Goal: Transaction & Acquisition: Purchase product/service

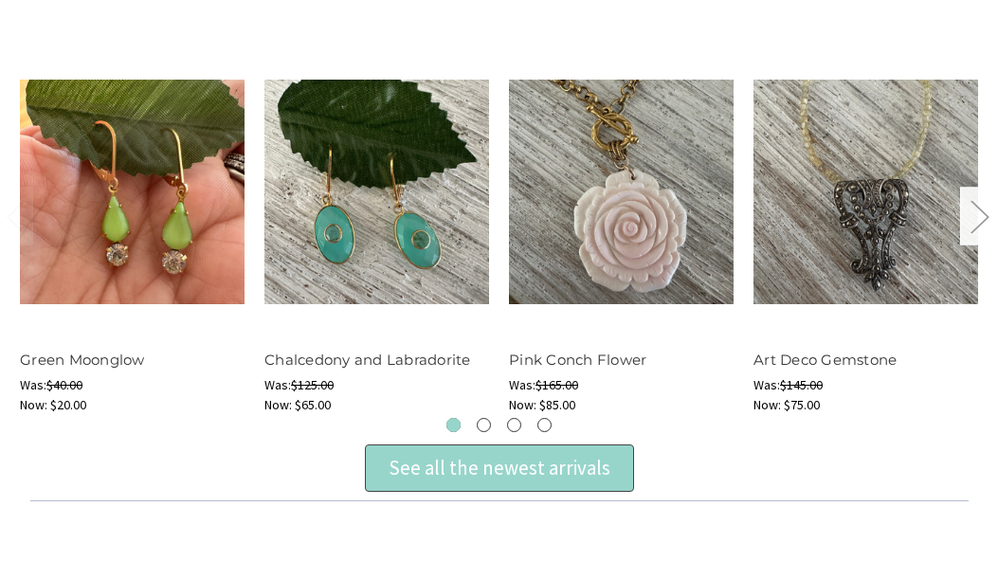
scroll to position [722, 0]
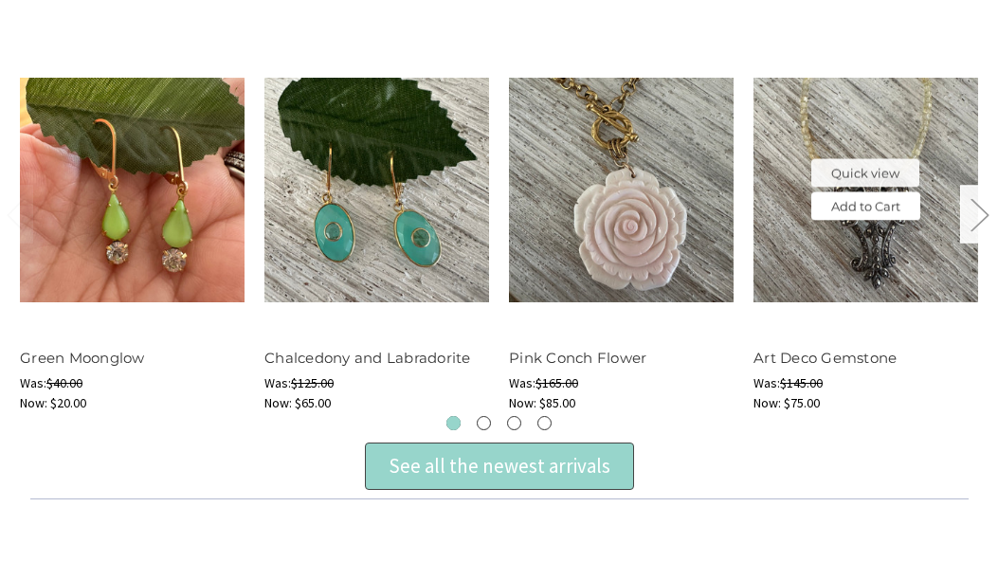
click at [861, 203] on link "Add to Cart" at bounding box center [865, 206] width 109 height 28
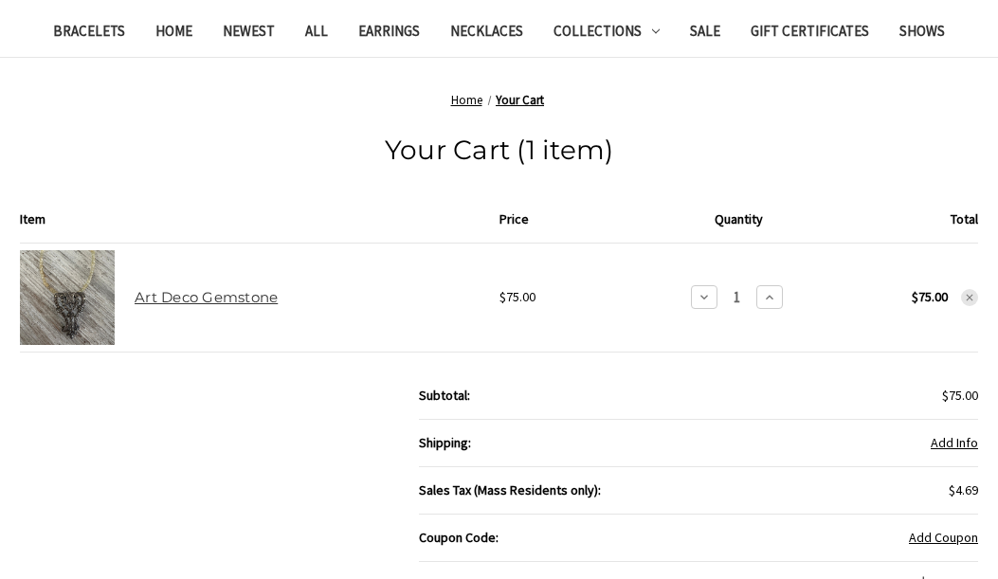
scroll to position [532, 0]
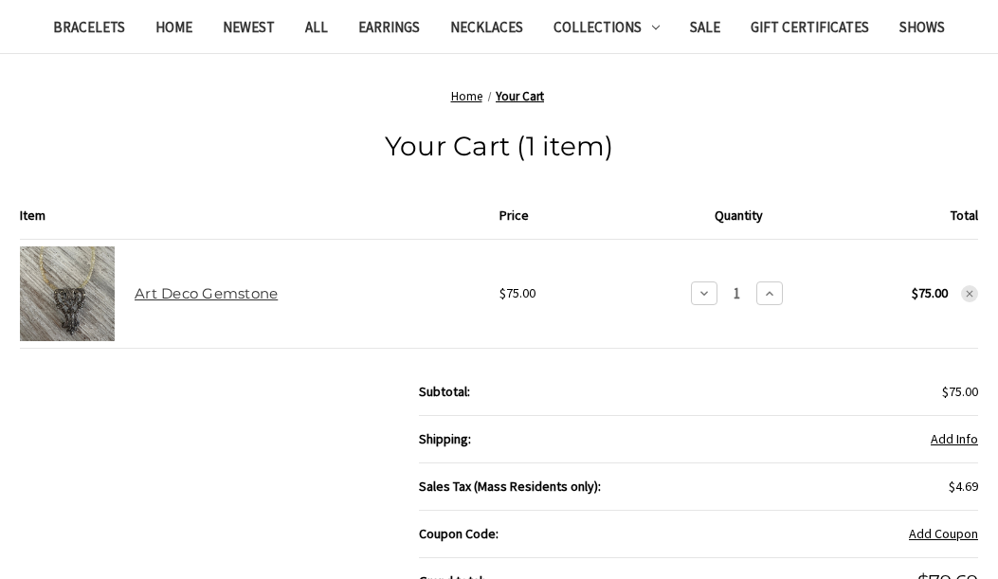
click at [970, 290] on icon at bounding box center [969, 293] width 11 height 11
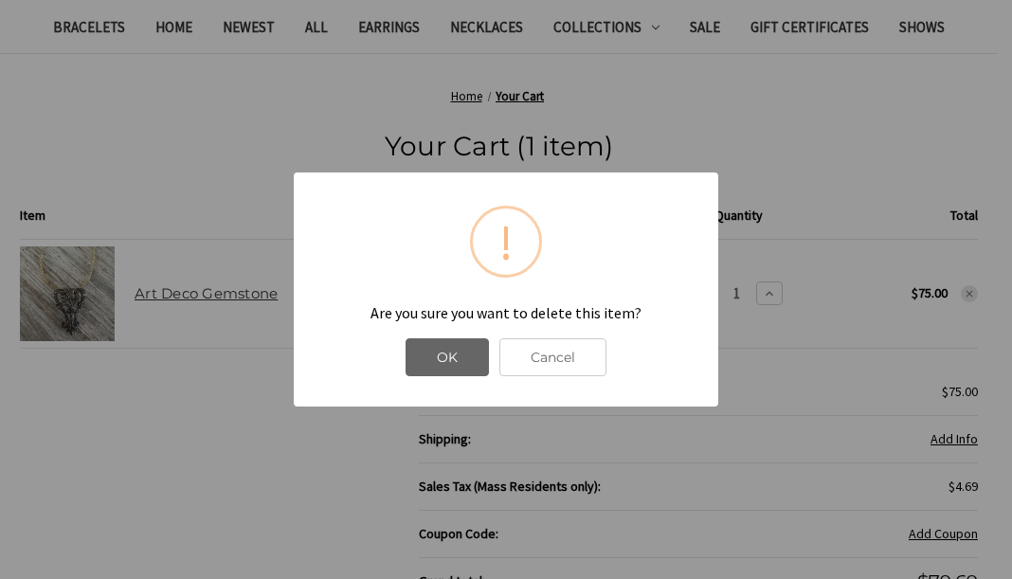
click at [460, 355] on button "OK" at bounding box center [447, 357] width 83 height 38
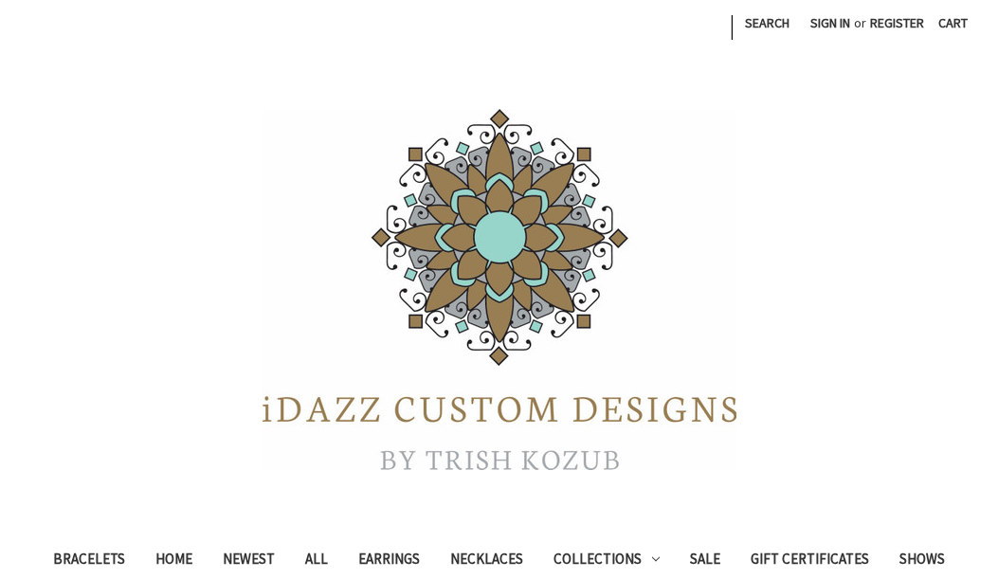
scroll to position [532, 0]
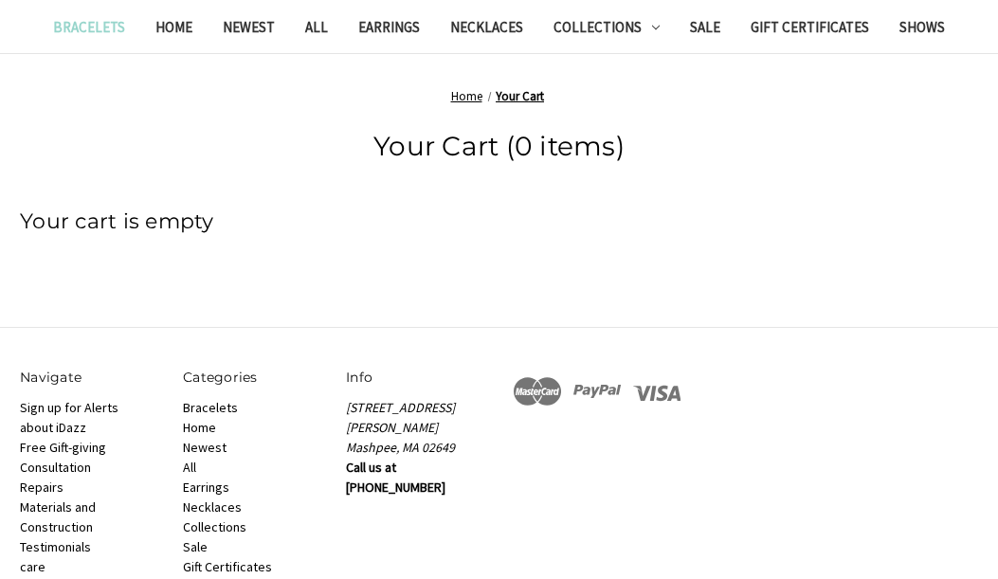
click at [108, 26] on link "Bracelets" at bounding box center [89, 30] width 102 height 46
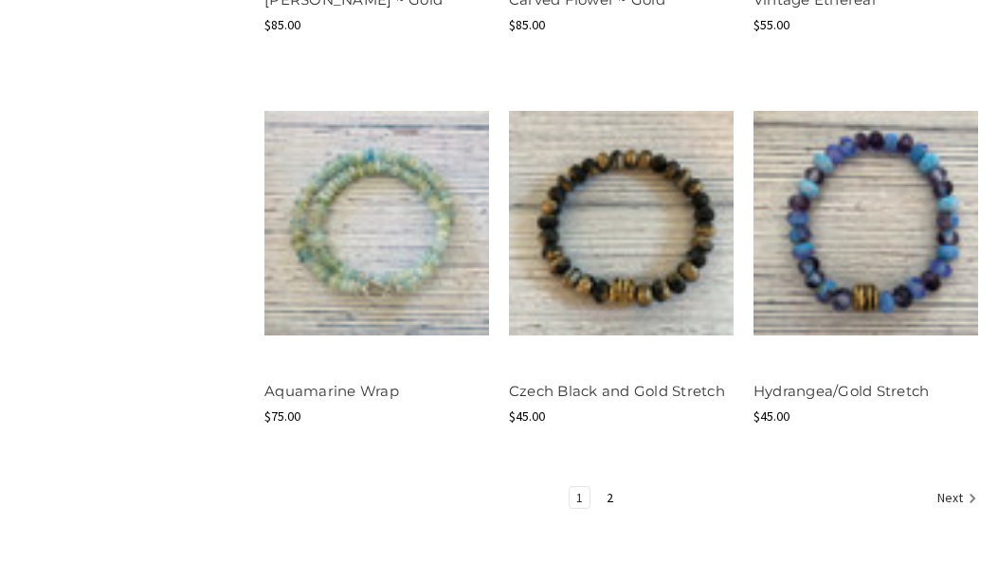
scroll to position [1995, 0]
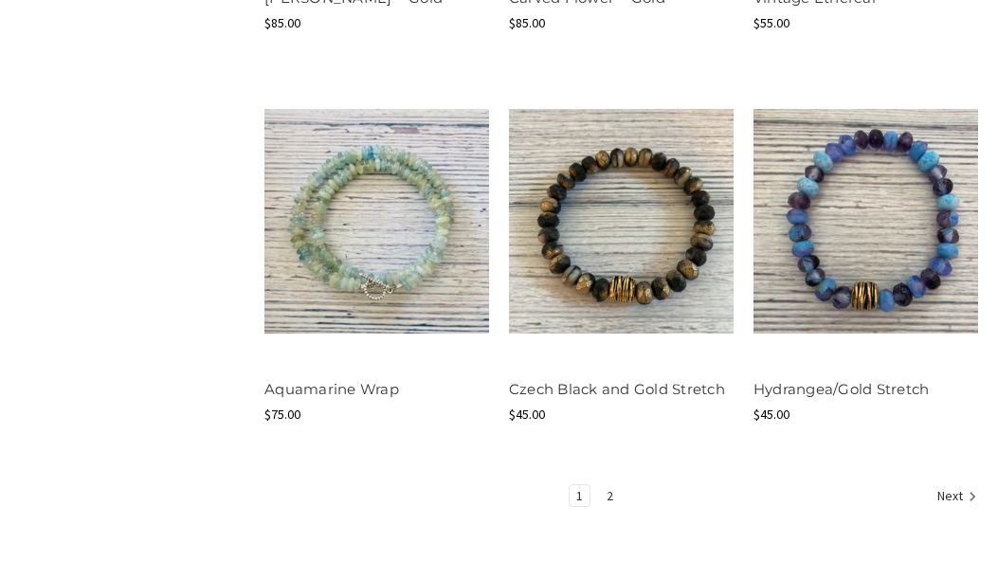
click at [604, 485] on link "2" at bounding box center [610, 495] width 20 height 21
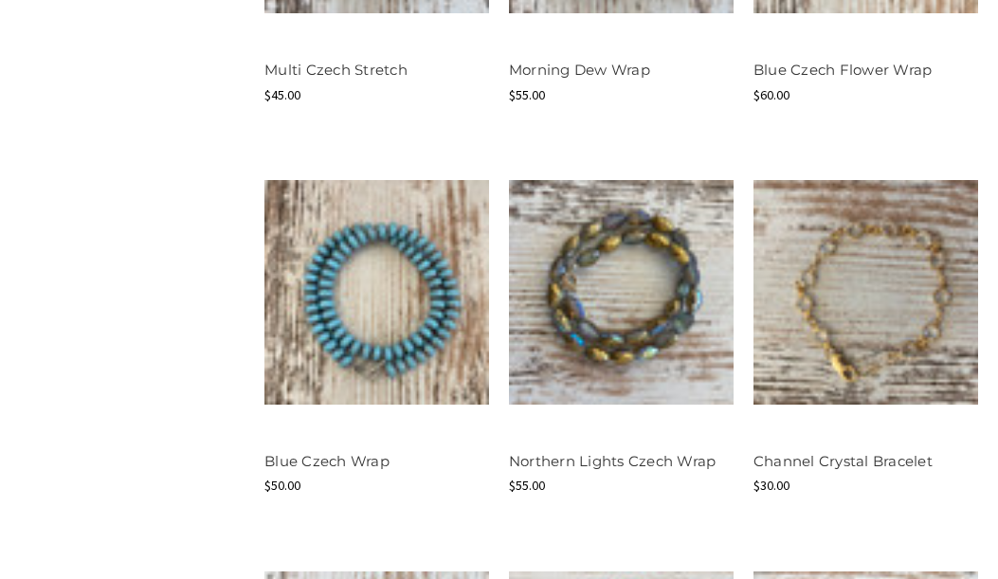
scroll to position [1518, 0]
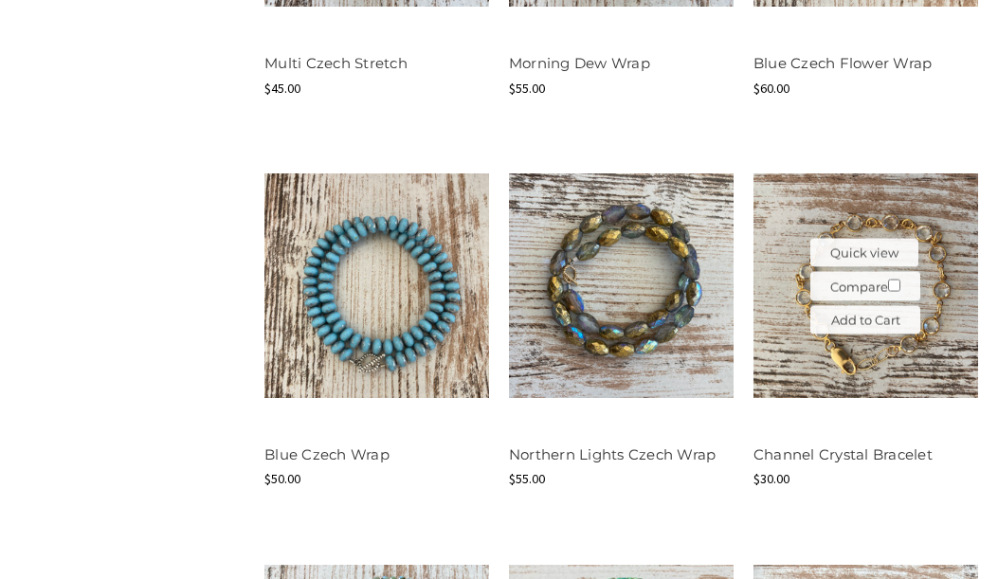
click at [856, 339] on img at bounding box center [865, 285] width 225 height 225
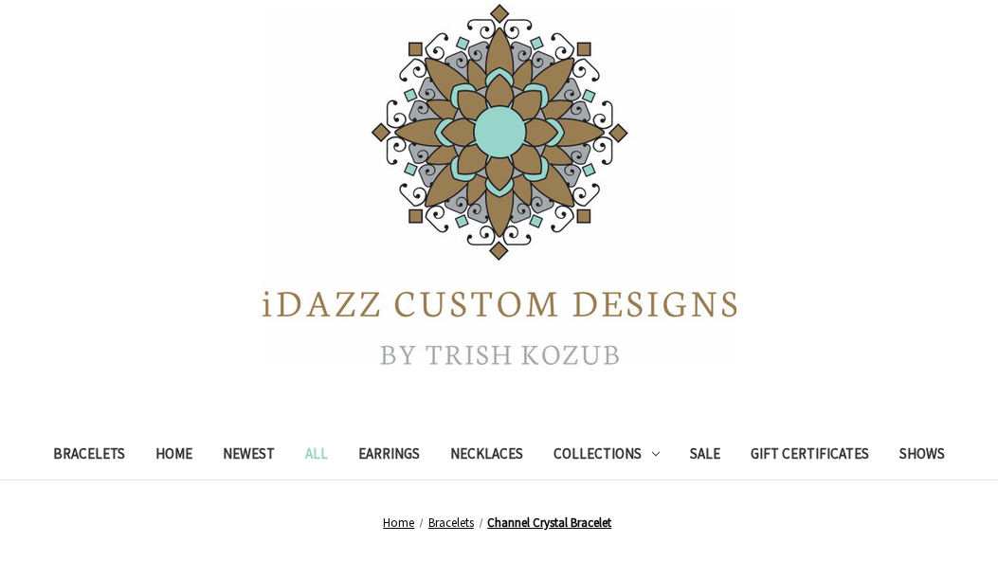
scroll to position [103, 0]
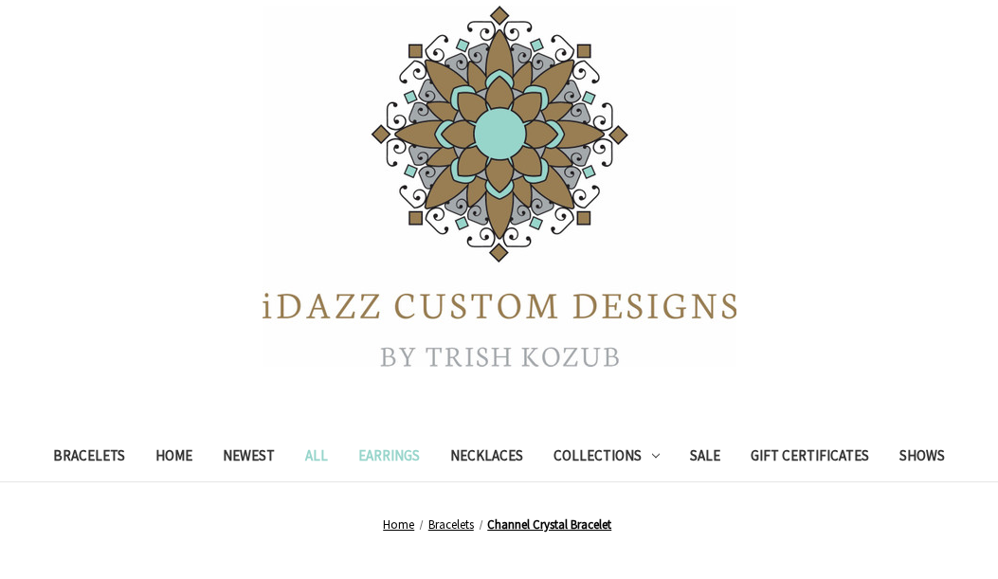
click at [410, 459] on link "Earrings" at bounding box center [389, 458] width 92 height 46
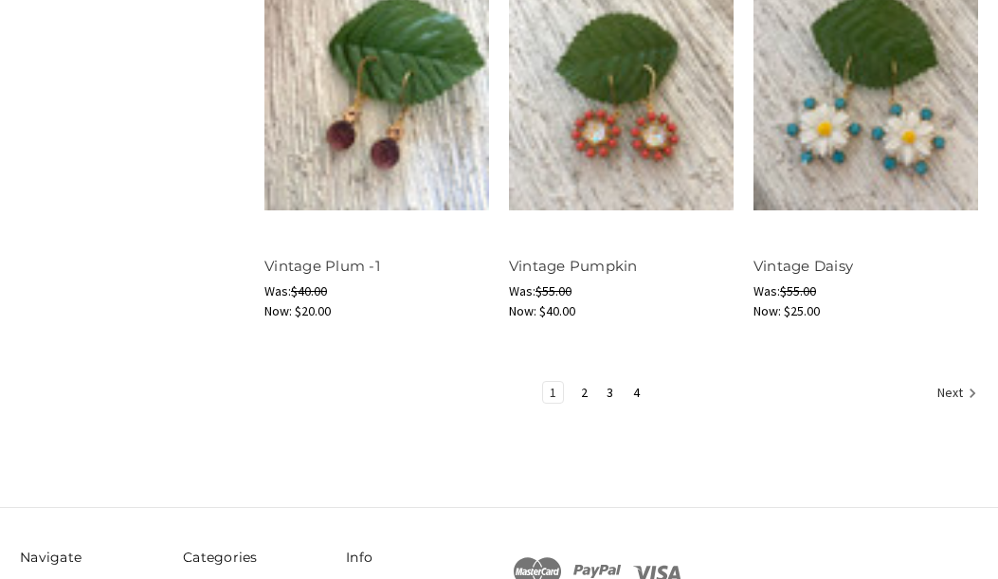
scroll to position [2310, 0]
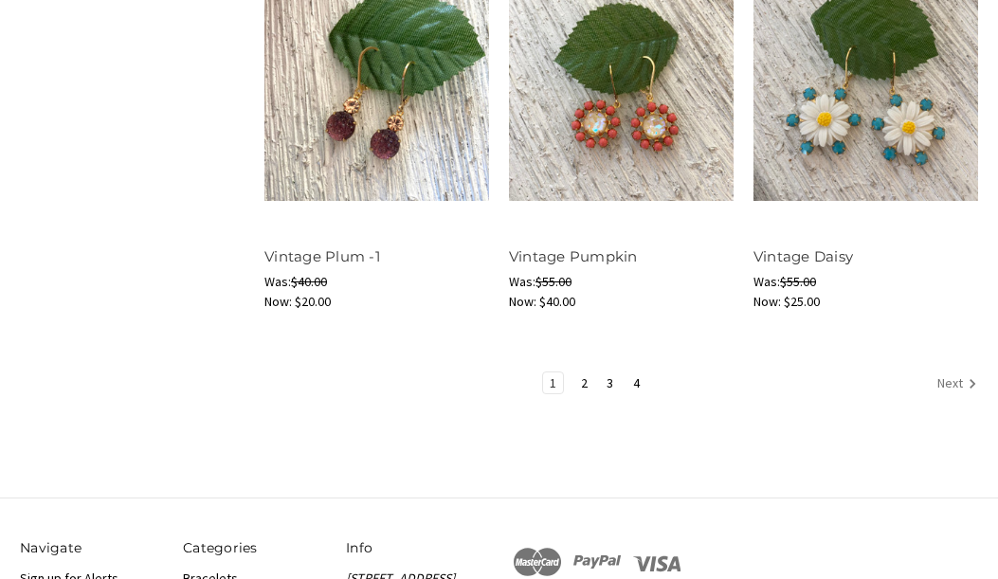
click at [955, 384] on link "Next" at bounding box center [953, 384] width 46 height 25
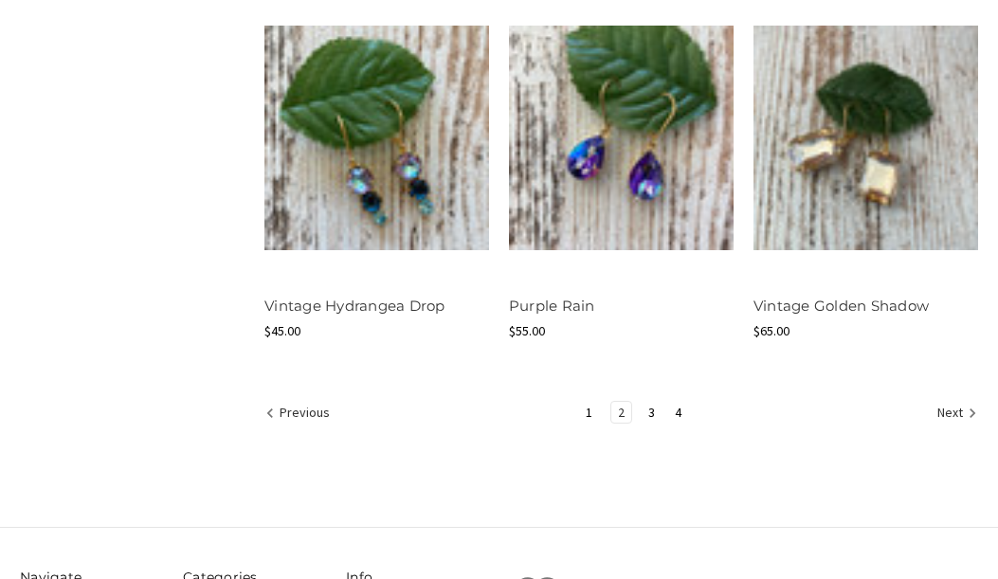
scroll to position [2265, 0]
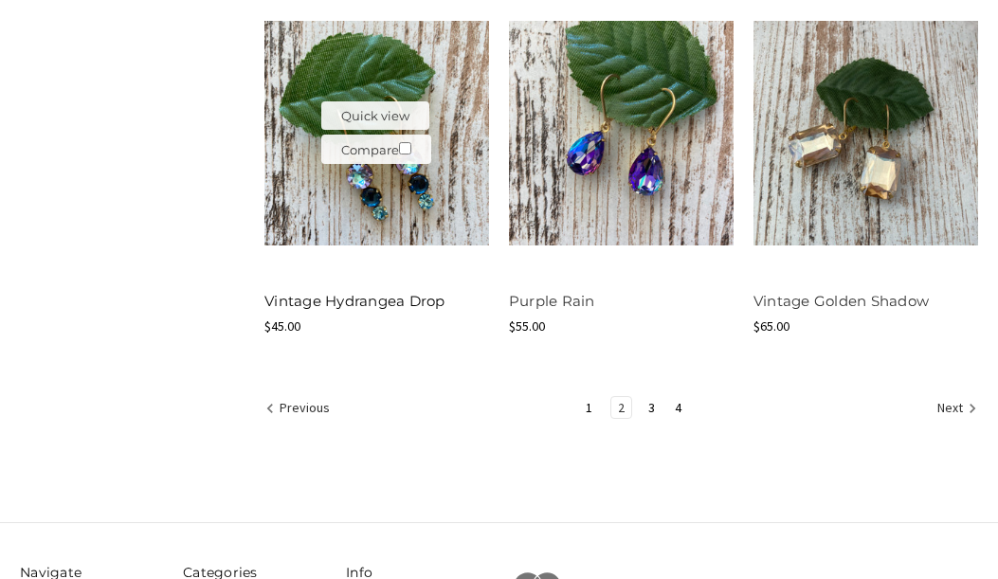
click at [388, 299] on link "Vintage Hydrangea Drop" at bounding box center [354, 301] width 181 height 18
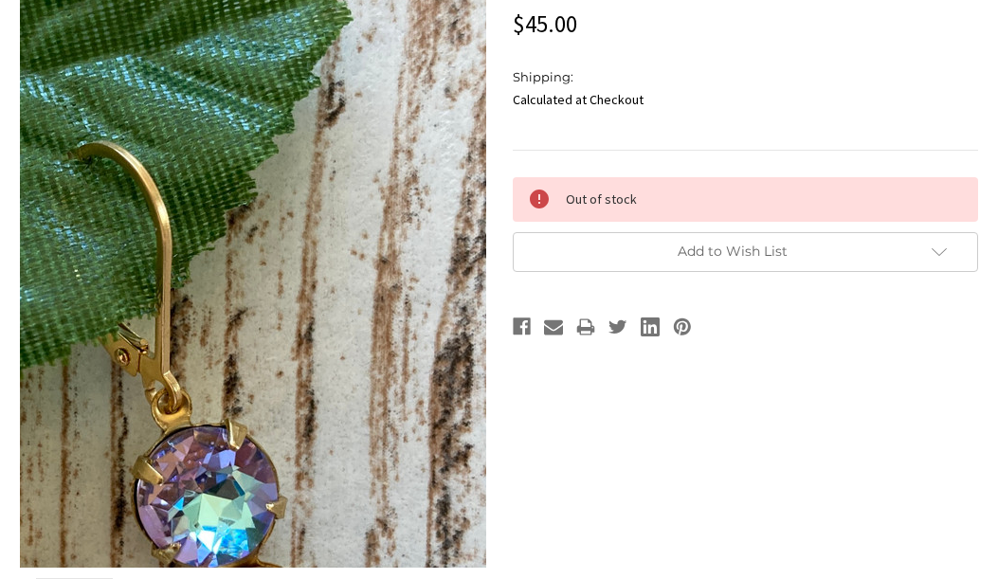
scroll to position [719, 0]
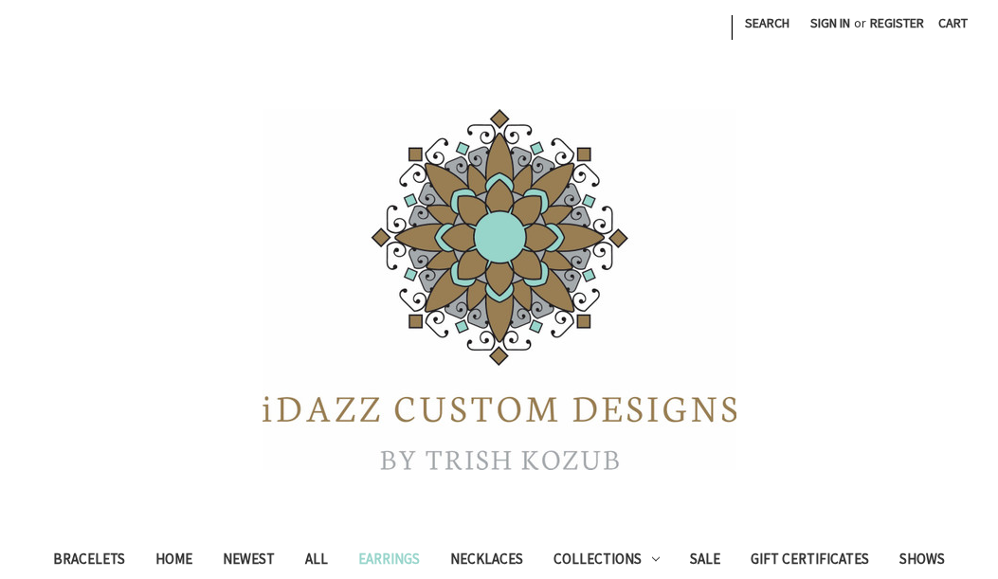
scroll to position [2265, 0]
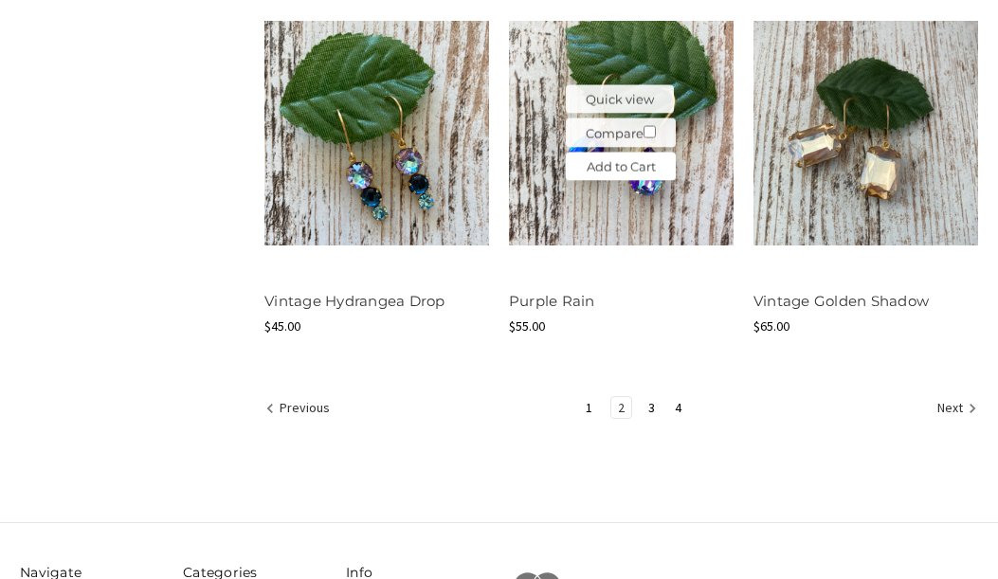
click at [647, 172] on link "Add to Cart" at bounding box center [621, 167] width 110 height 28
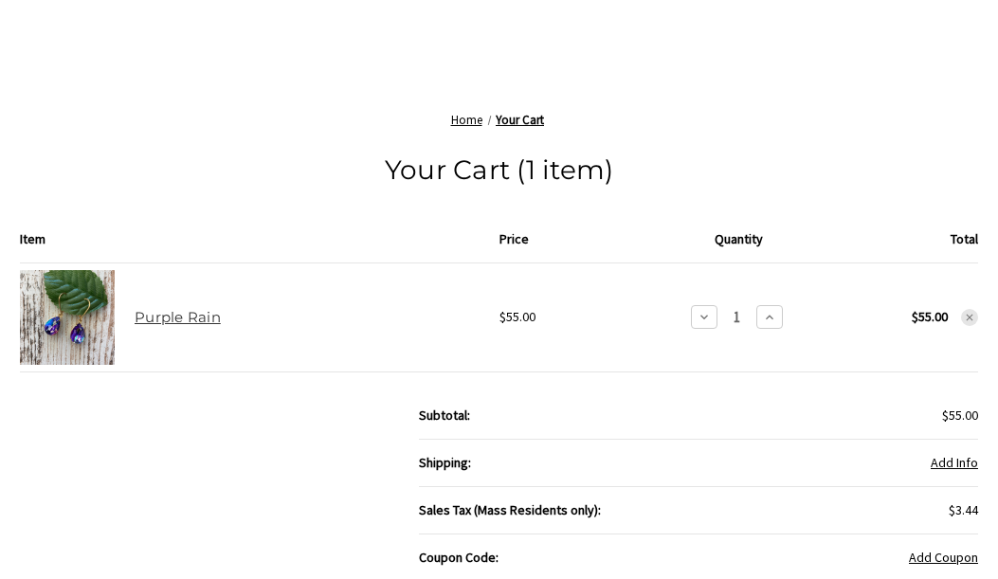
scroll to position [658, 0]
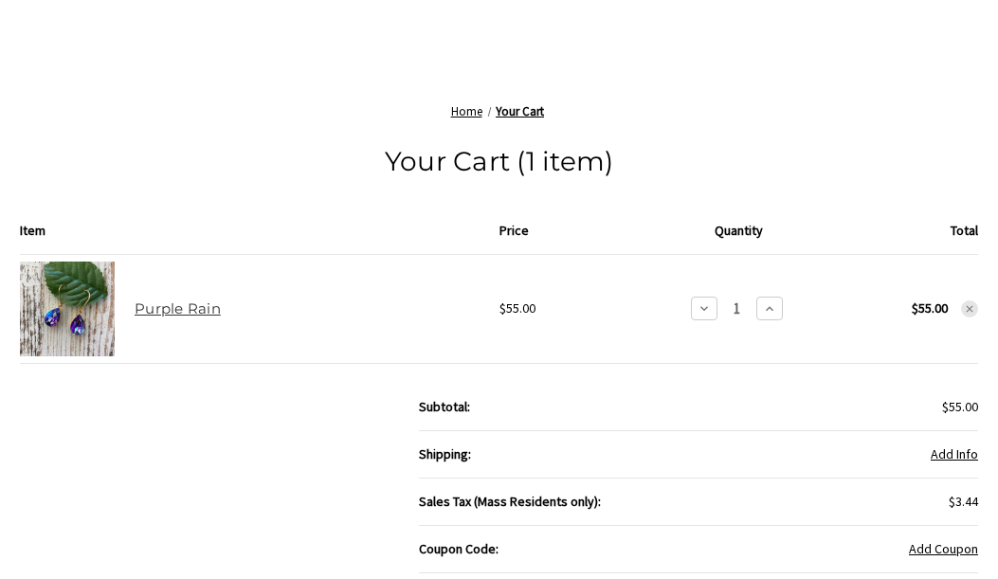
click at [972, 307] on icon at bounding box center [969, 308] width 11 height 11
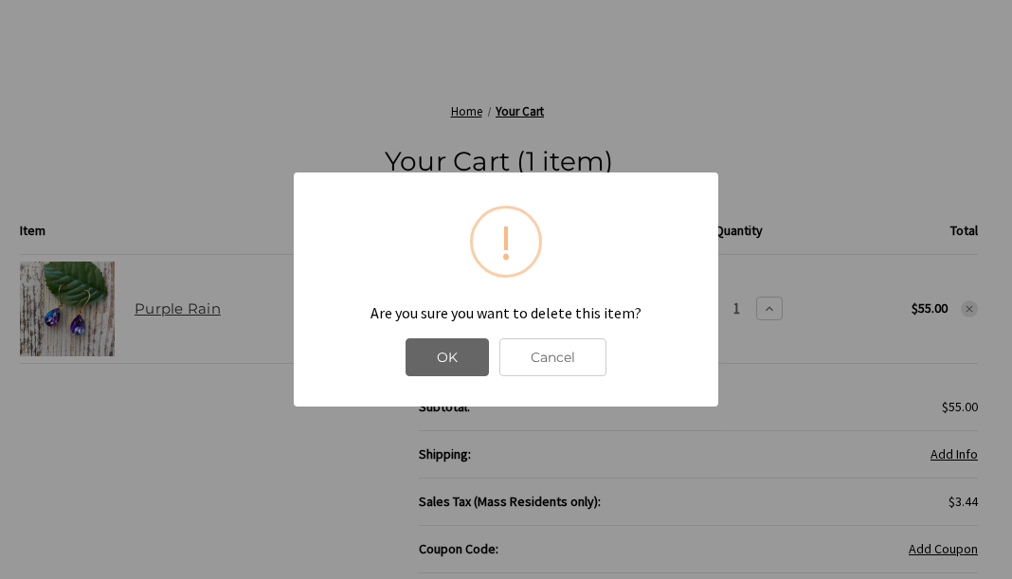
click at [442, 355] on button "OK" at bounding box center [447, 357] width 83 height 38
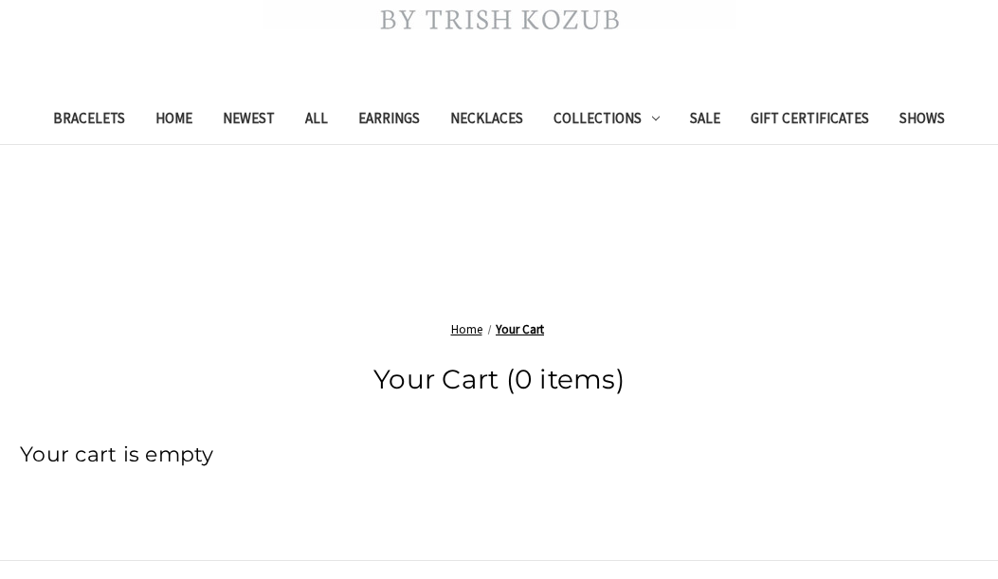
scroll to position [407, 0]
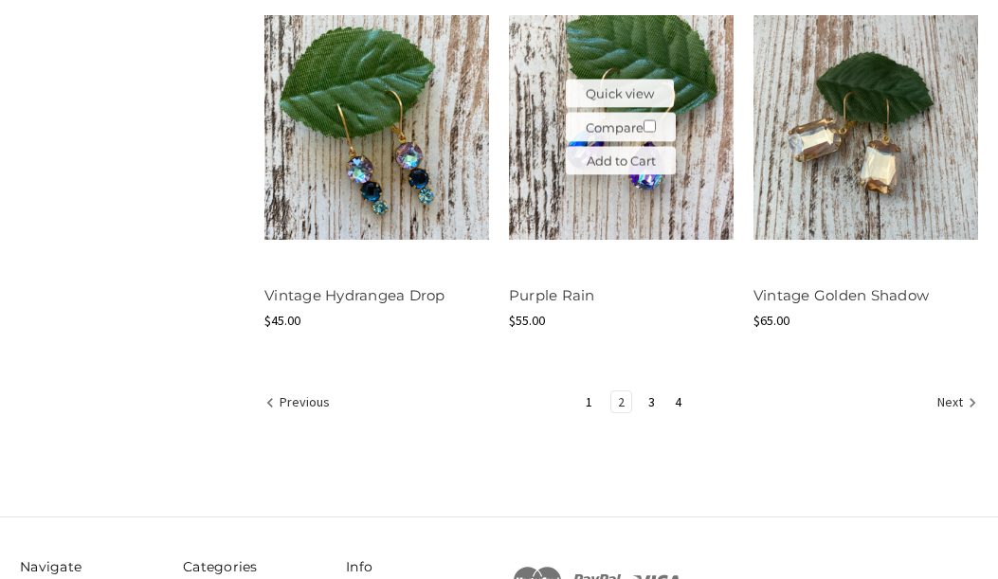
scroll to position [2254, 0]
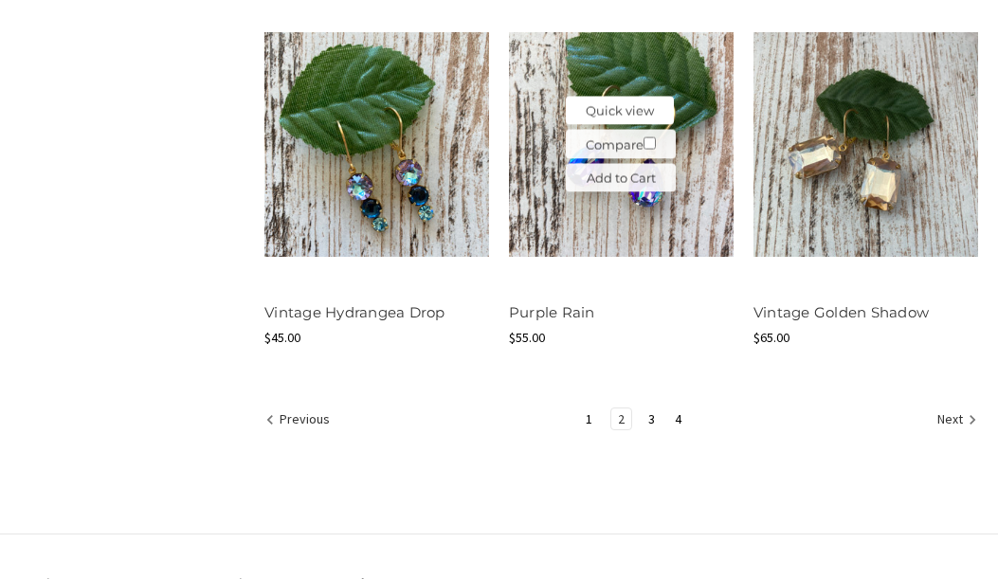
click at [621, 101] on button "Quick view" at bounding box center [620, 111] width 108 height 28
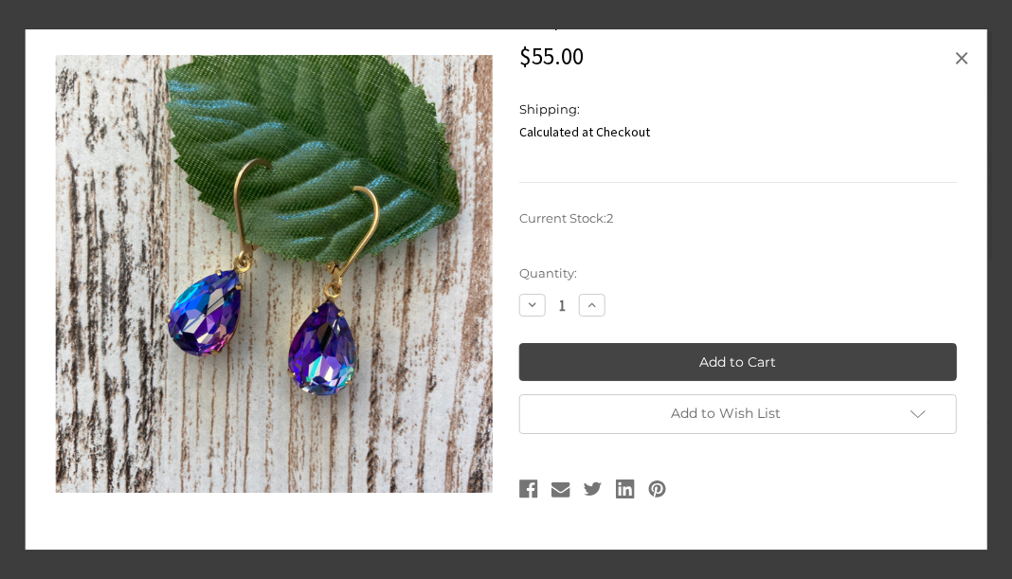
scroll to position [68, 0]
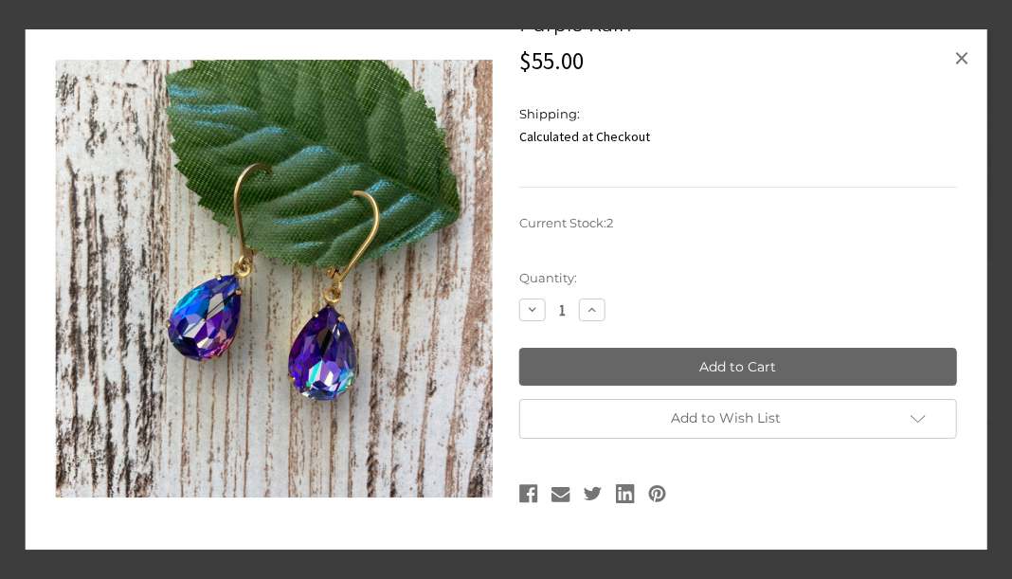
click at [733, 365] on input "Add to Cart" at bounding box center [738, 367] width 438 height 38
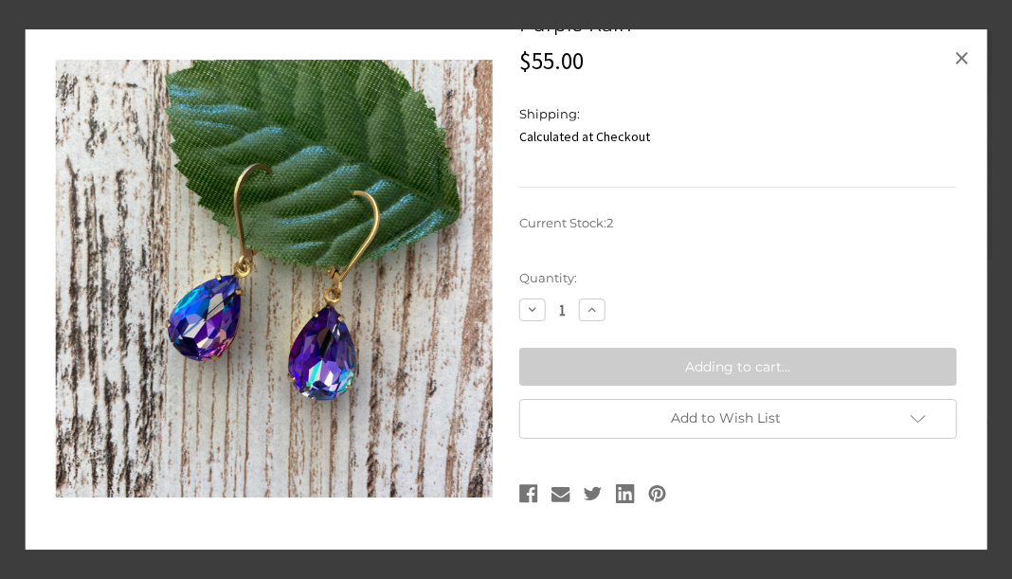
type input "Add to Cart"
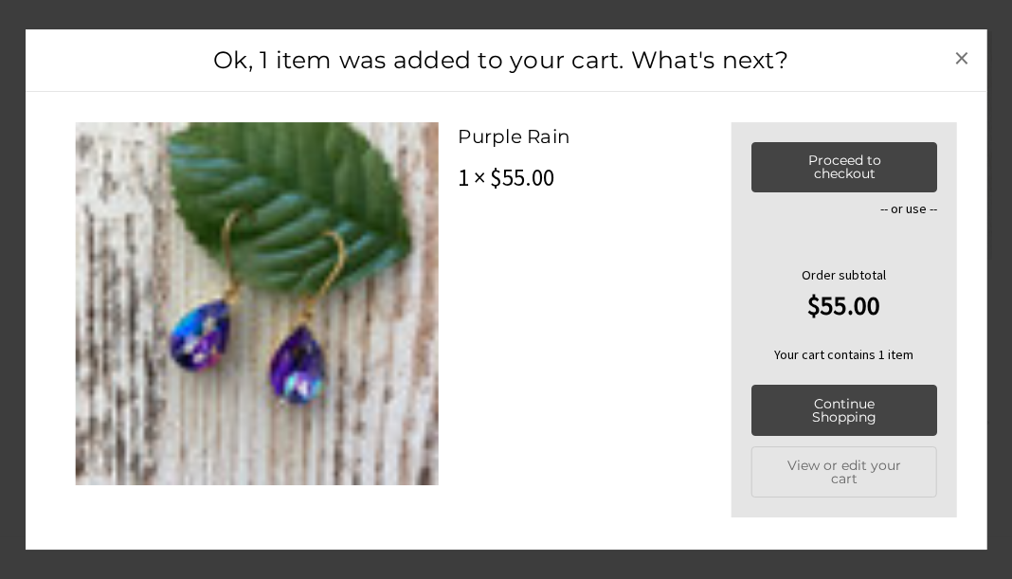
scroll to position [2269, 0]
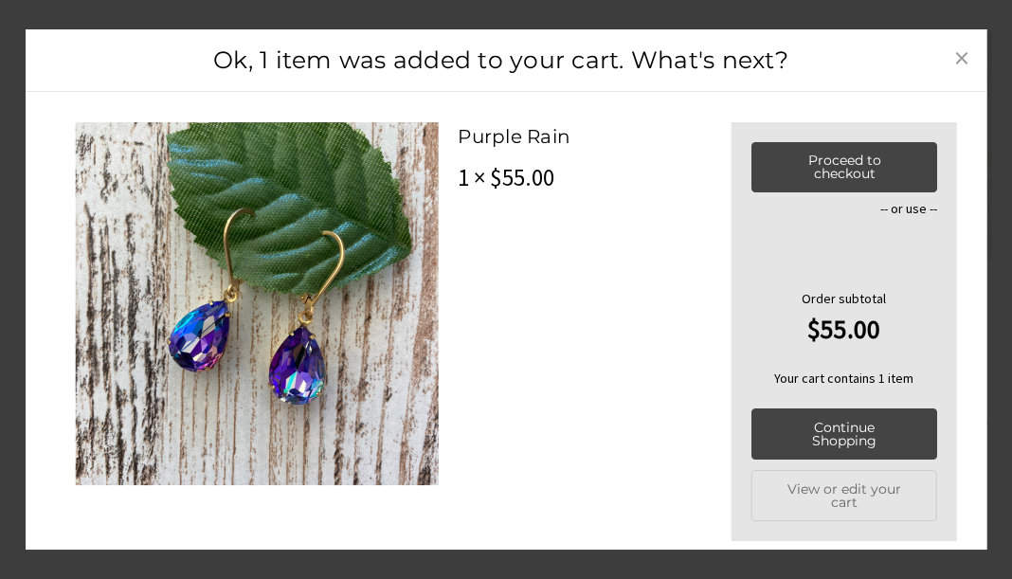
click at [958, 55] on span "×" at bounding box center [961, 58] width 15 height 38
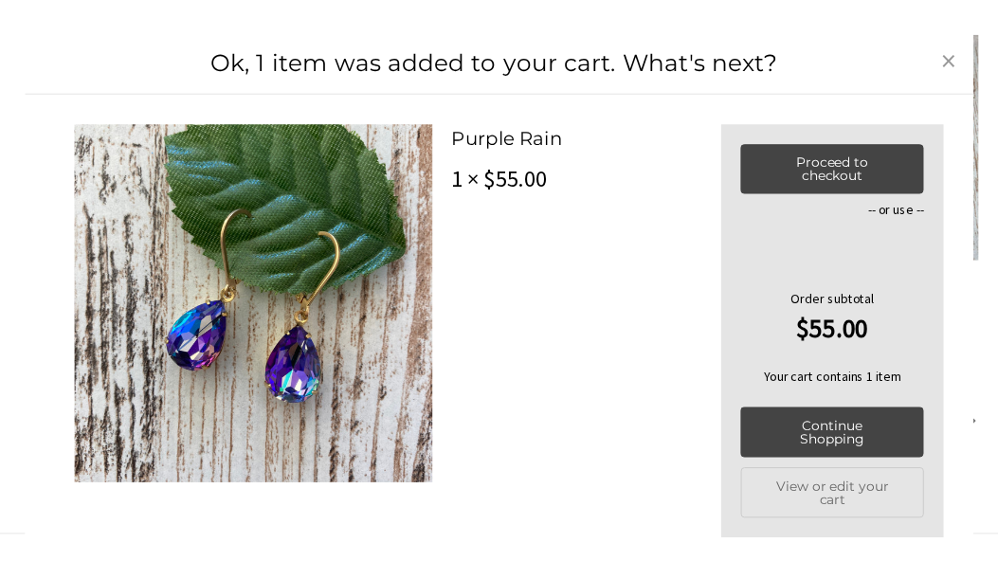
scroll to position [2255, 0]
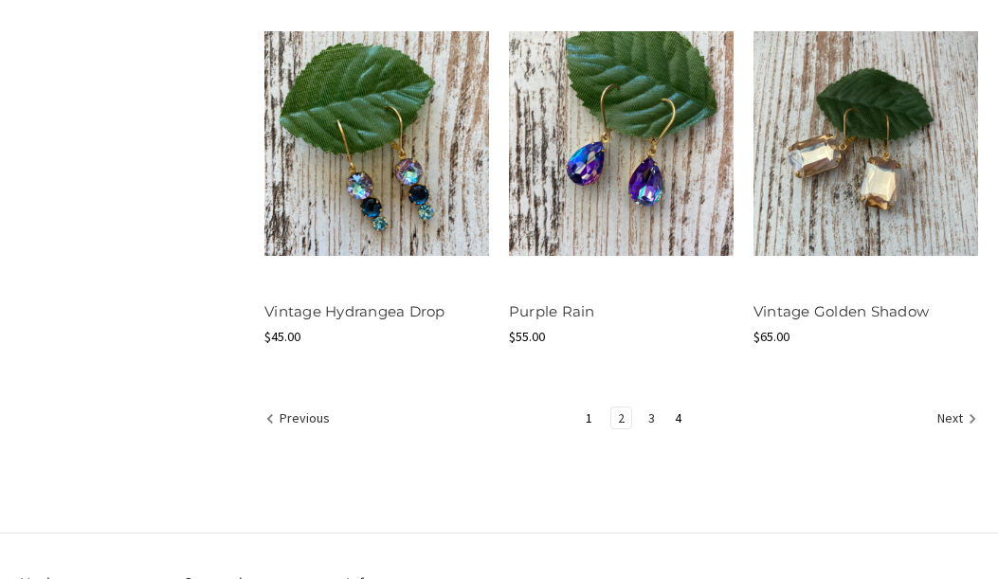
click at [654, 414] on link "3" at bounding box center [651, 417] width 20 height 21
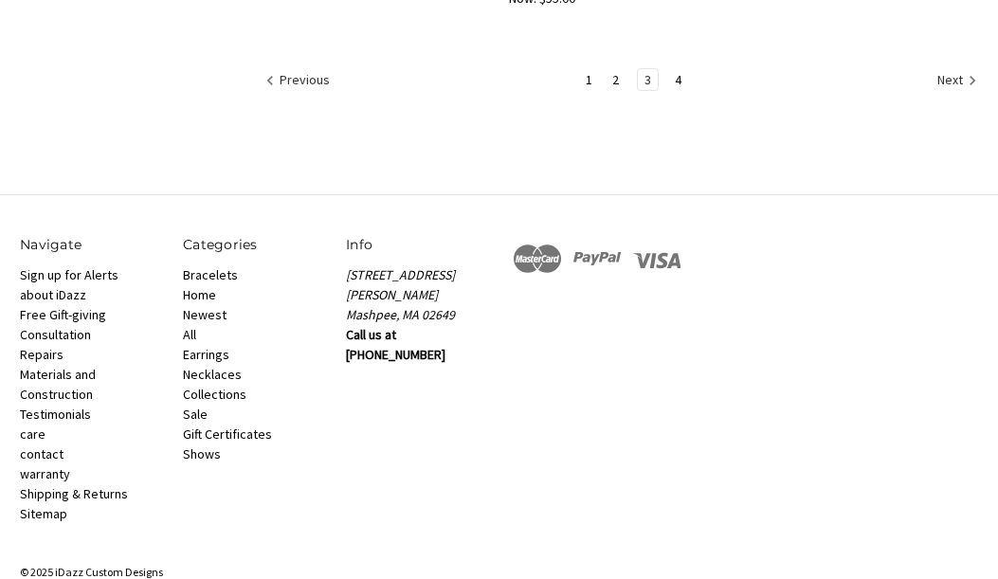
scroll to position [2638, 0]
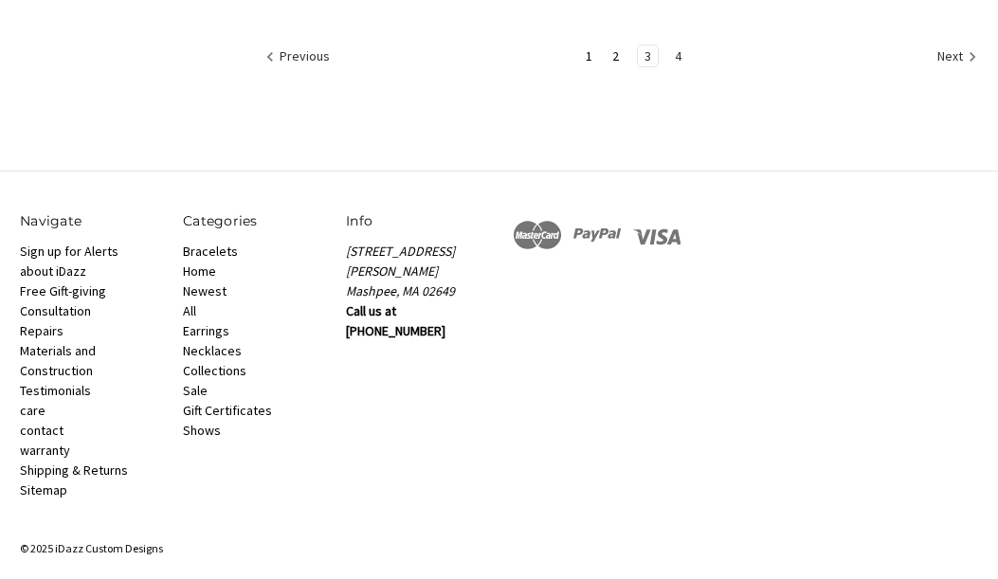
click at [676, 60] on link "4" at bounding box center [678, 55] width 20 height 21
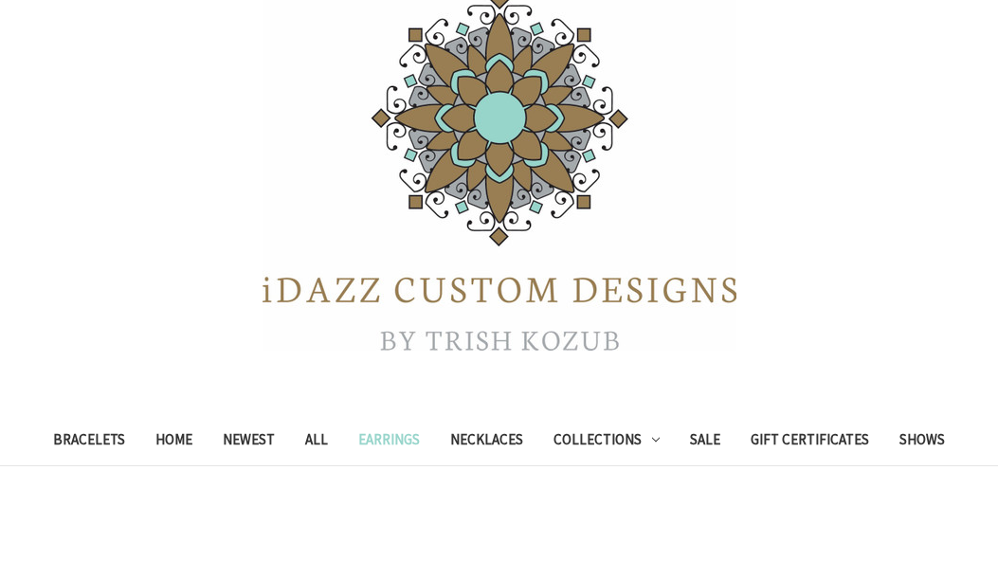
scroll to position [111, 0]
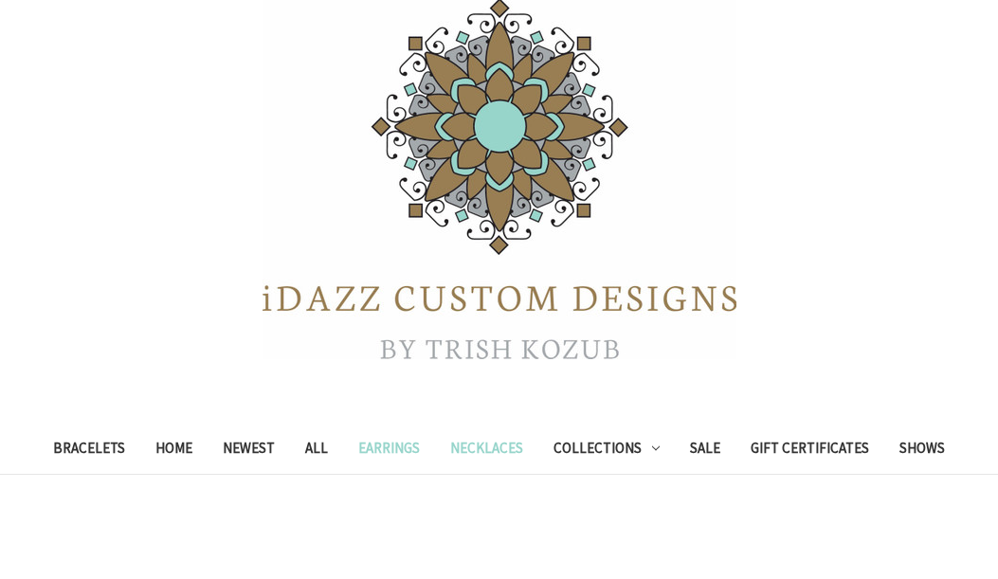
click at [504, 445] on link "Necklaces" at bounding box center [486, 450] width 103 height 46
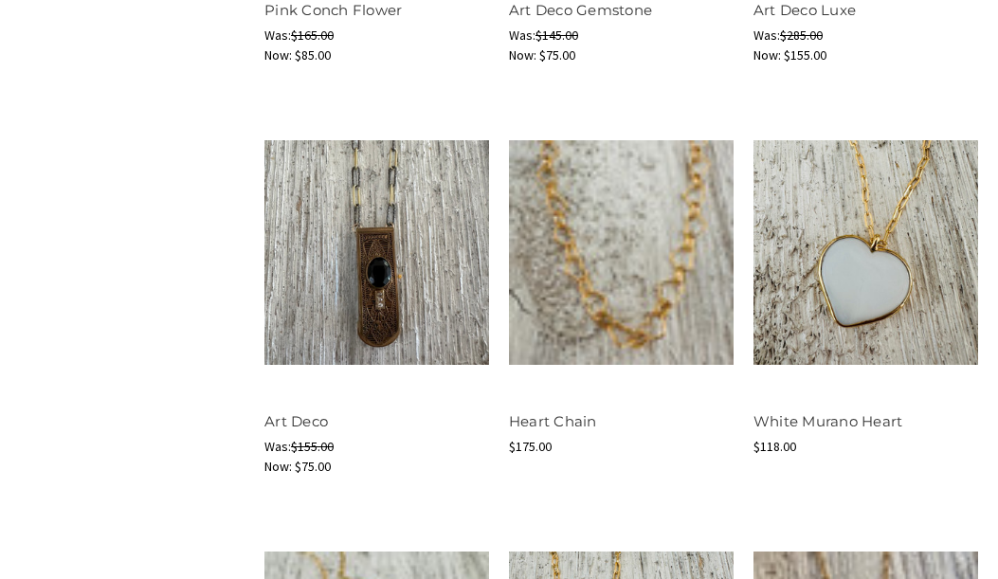
scroll to position [1439, 0]
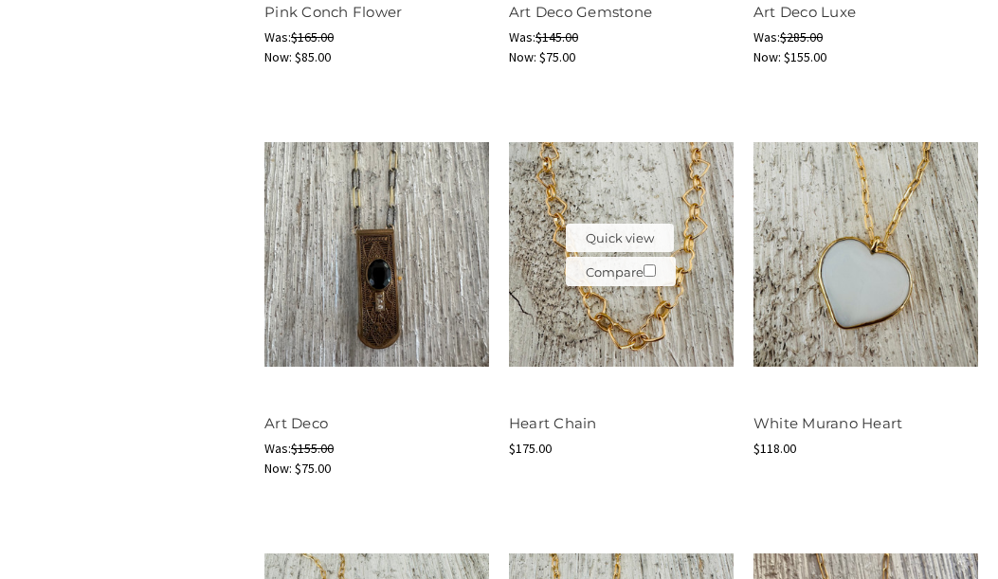
click at [694, 305] on img at bounding box center [621, 254] width 225 height 225
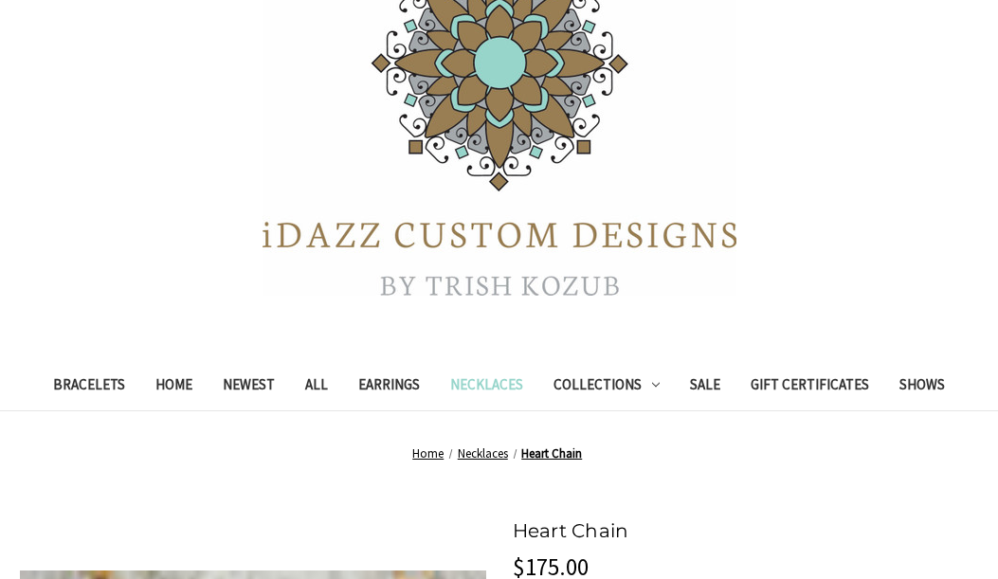
scroll to position [200, 0]
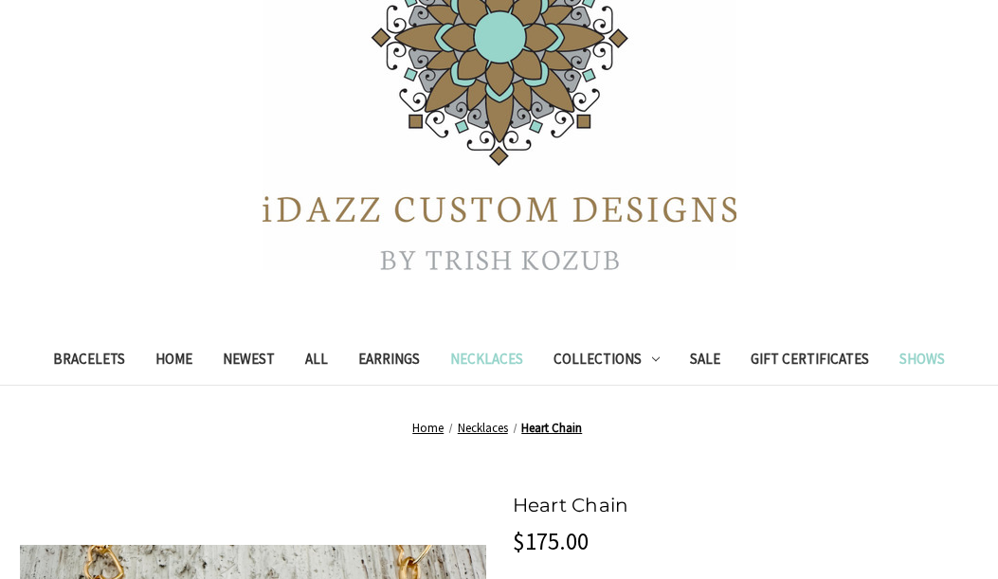
click at [902, 354] on link "Shows" at bounding box center [922, 361] width 76 height 46
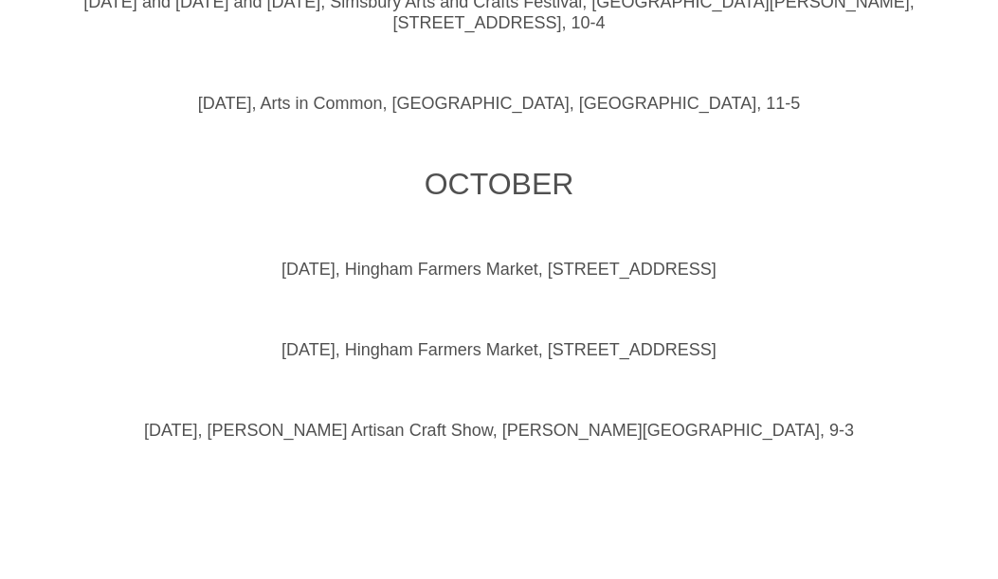
scroll to position [1507, 0]
